Goal: Task Accomplishment & Management: Use online tool/utility

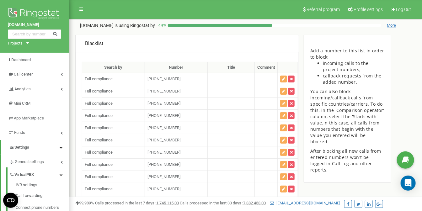
scroll to position [41260, 0]
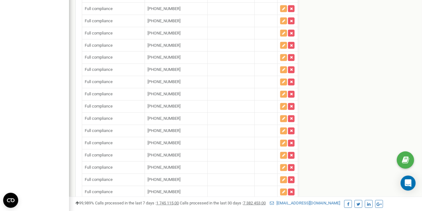
drag, startPoint x: 100, startPoint y: 176, endPoint x: 102, endPoint y: 168, distance: 7.9
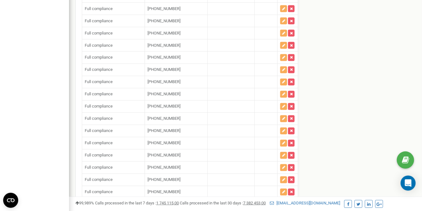
paste input "18563872567"
type input "[PHONE_NUMBER]"
paste input "14843182841"
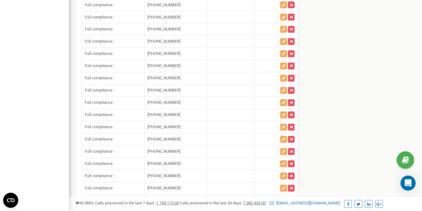
scroll to position [41292, 0]
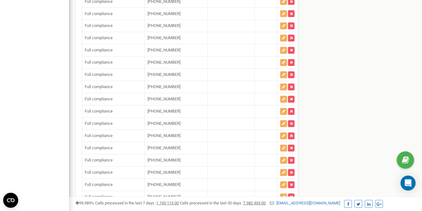
type input "[PHONE_NUMBER]"
